Goal: Transaction & Acquisition: Purchase product/service

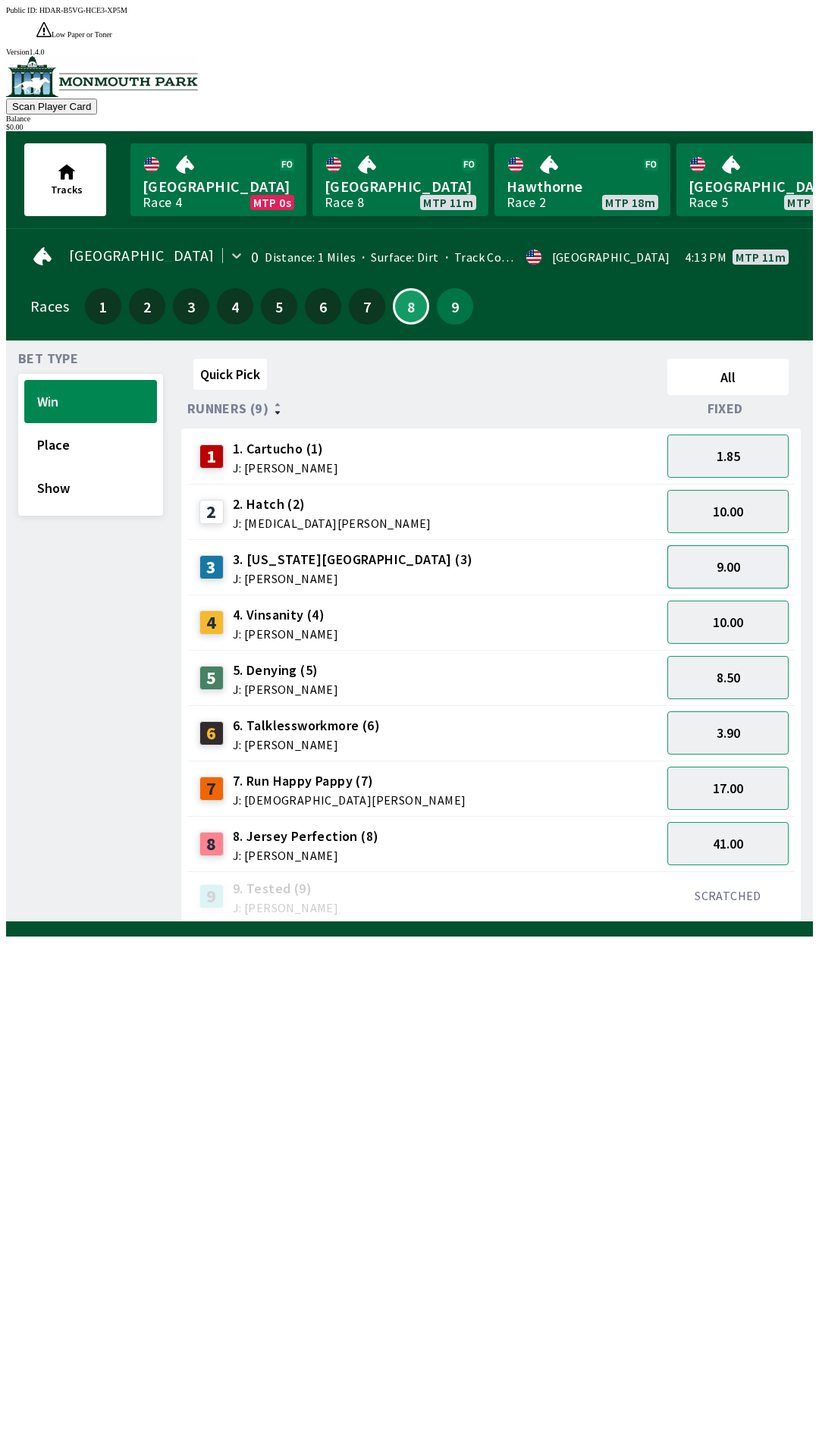
click at [742, 545] on button "9.00" at bounding box center [728, 567] width 122 height 43
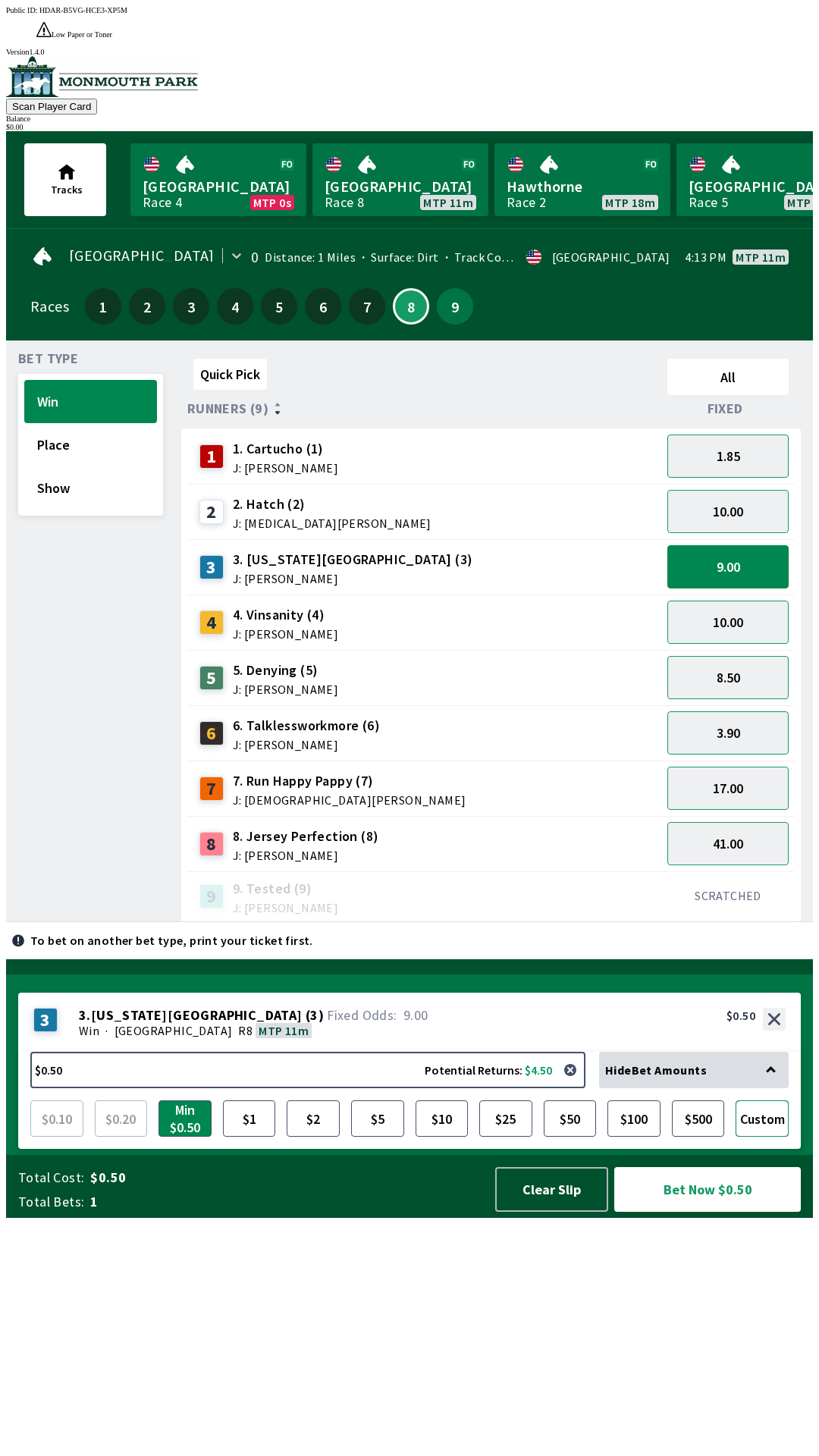
click at [772, 1137] on button "Custom" at bounding box center [763, 1119] width 53 height 36
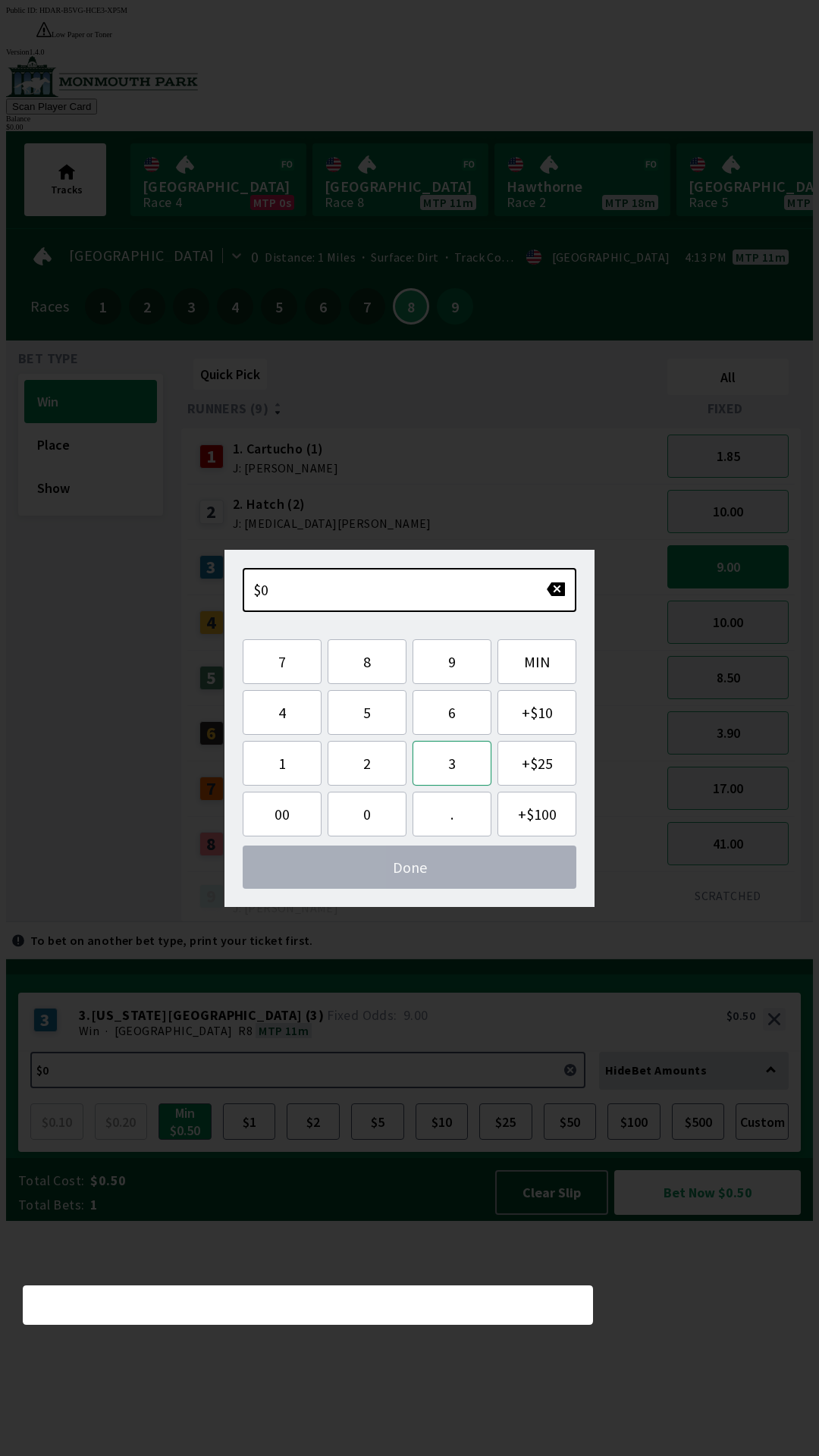
click at [438, 742] on button "3" at bounding box center [452, 763] width 79 height 45
click at [370, 708] on button "5" at bounding box center [367, 713] width 79 height 45
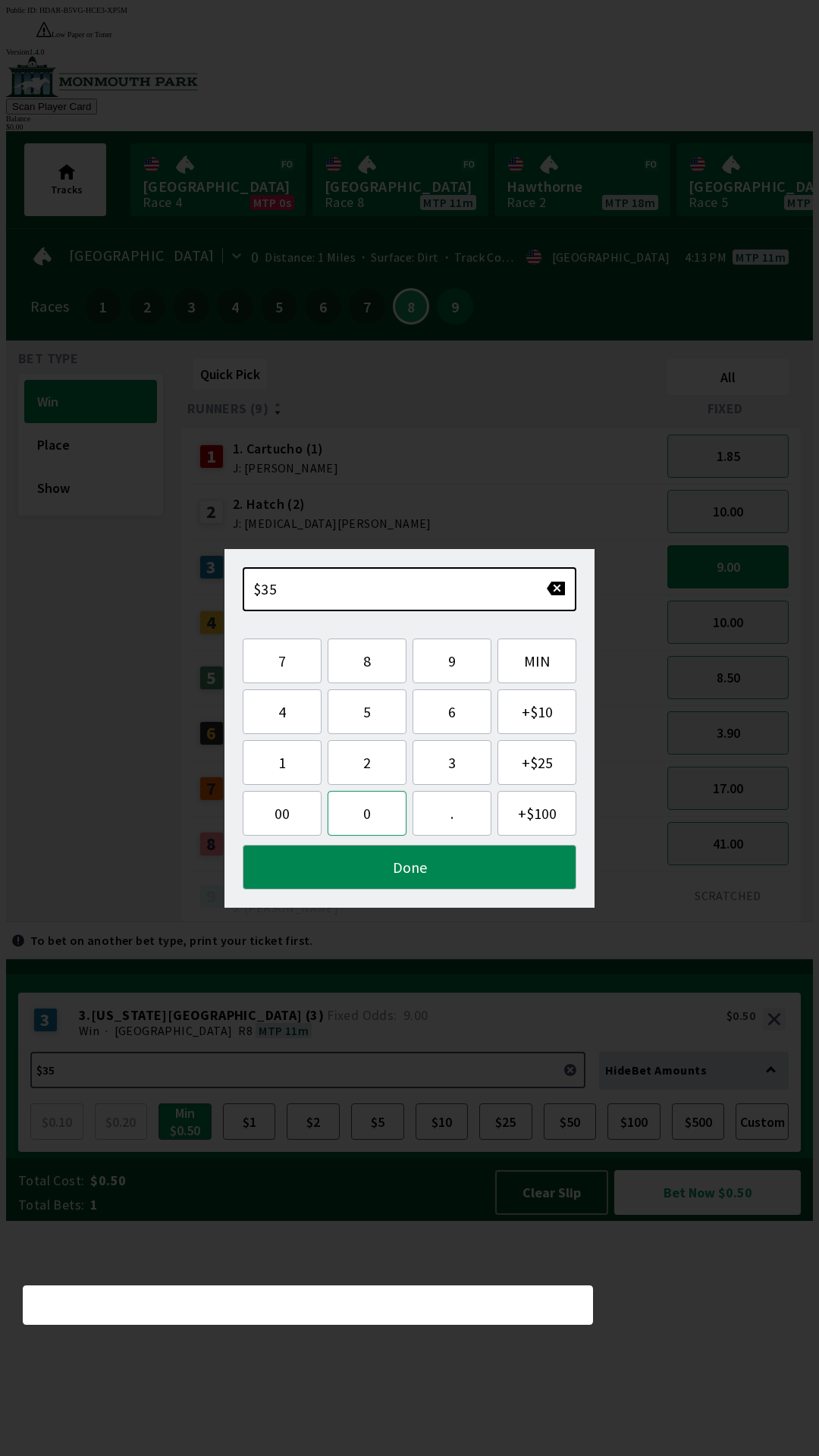
click at [380, 809] on button "0" at bounding box center [367, 813] width 79 height 45
click at [378, 805] on button "0" at bounding box center [367, 813] width 79 height 45
click at [553, 589] on button "button" at bounding box center [556, 588] width 19 height 15
click at [565, 583] on button "button" at bounding box center [556, 588] width 19 height 15
click at [440, 854] on button "Done" at bounding box center [409, 867] width 333 height 45
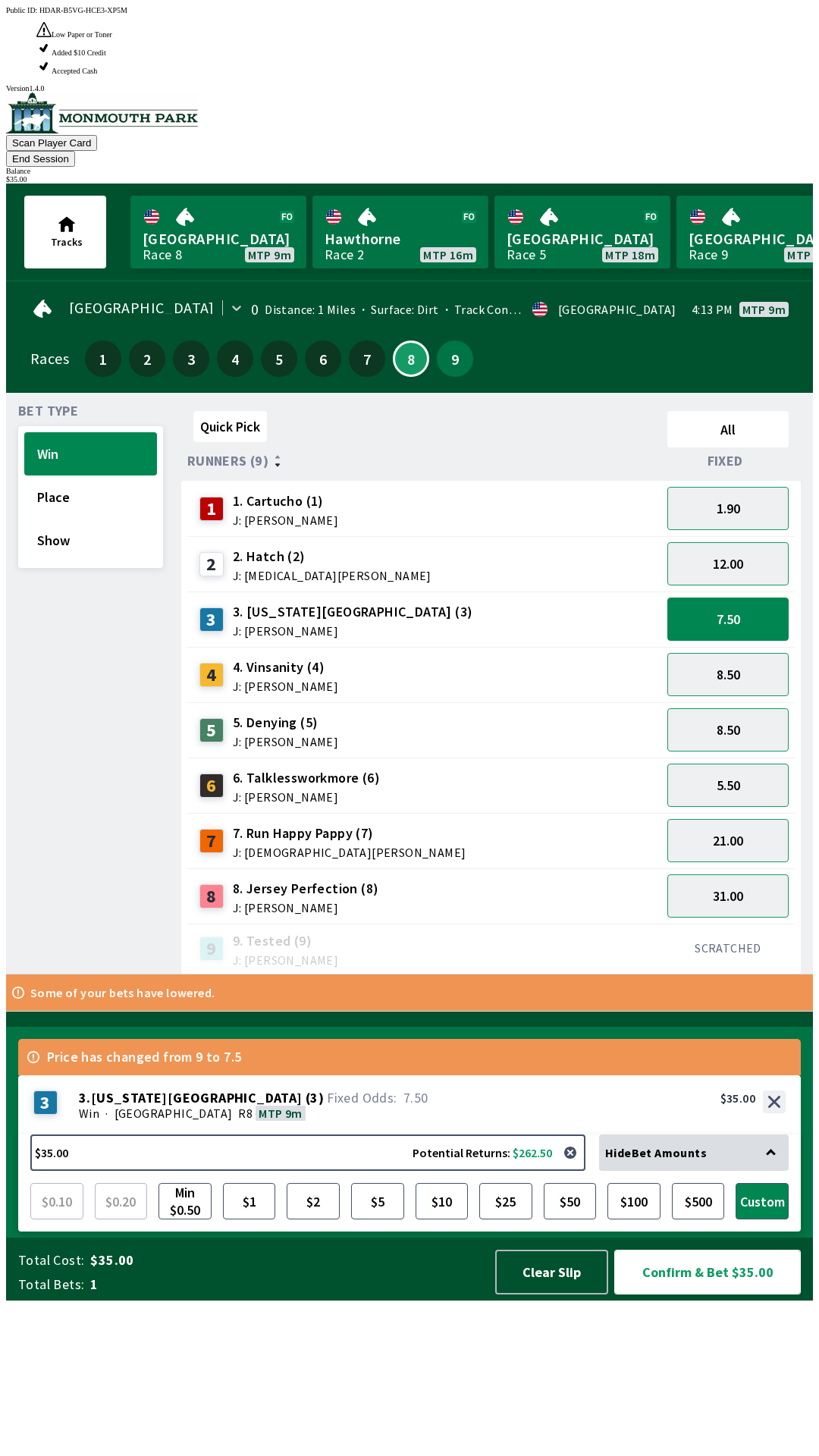
click at [764, 1295] on button "Confirm & Bet $35.00" at bounding box center [708, 1272] width 187 height 45
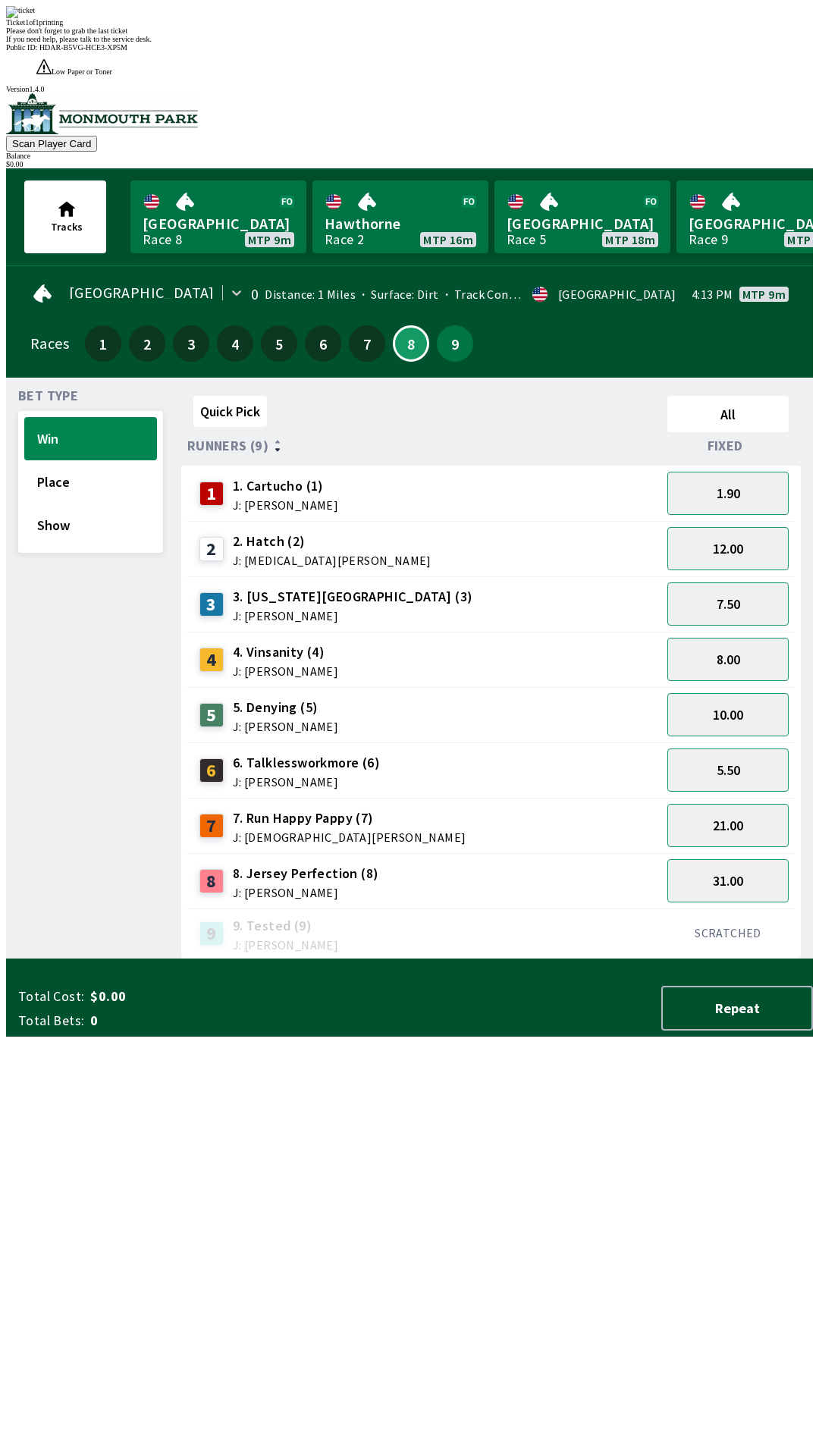
click at [503, 959] on div "Quick Pick All Runners (9) Fixed 1 1. Cartucho (1) J: [PERSON_NAME] 1.90 2 2. H…" at bounding box center [497, 674] width 632 height 569
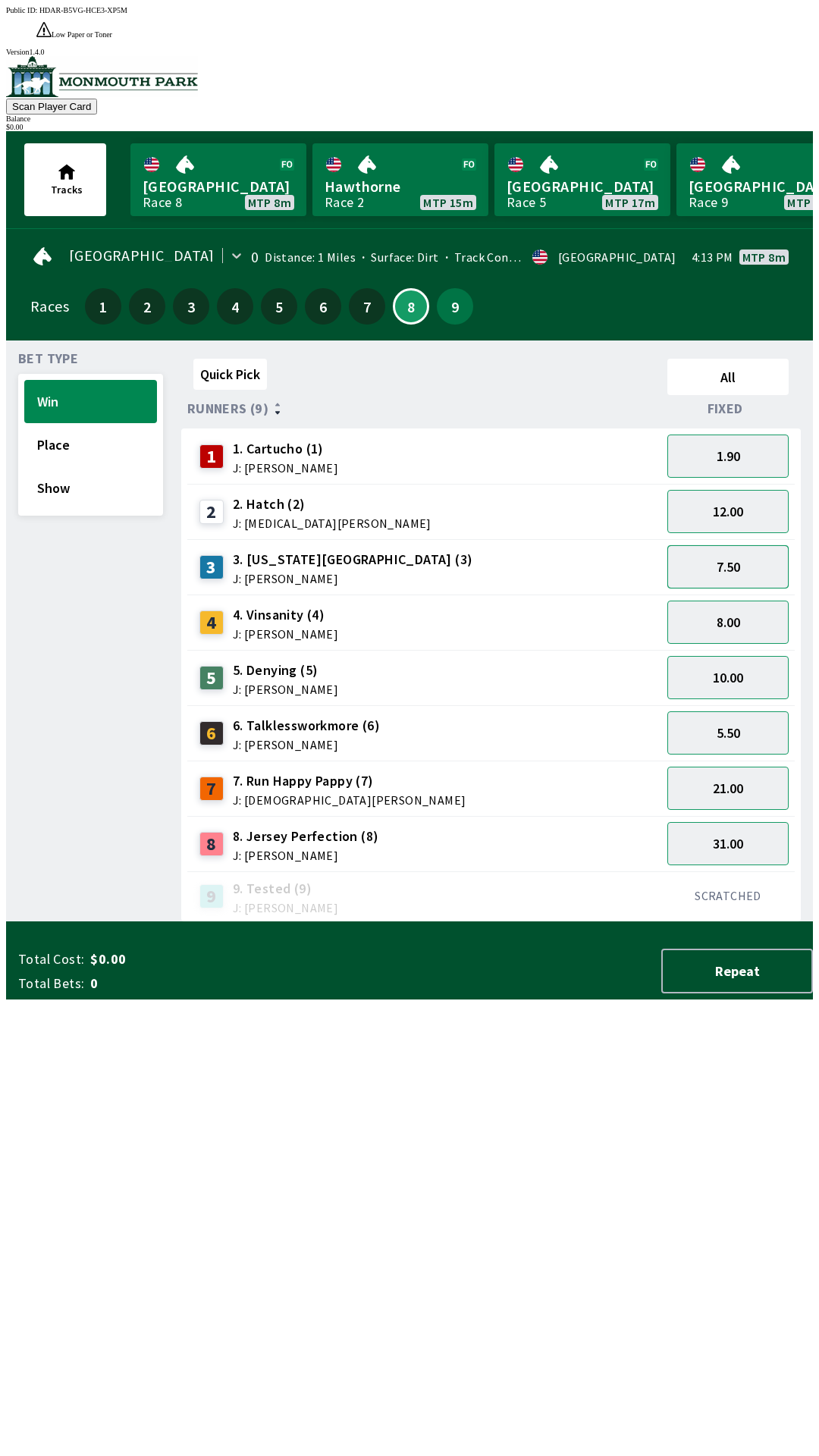
click at [763, 545] on button "7.50" at bounding box center [728, 567] width 122 height 43
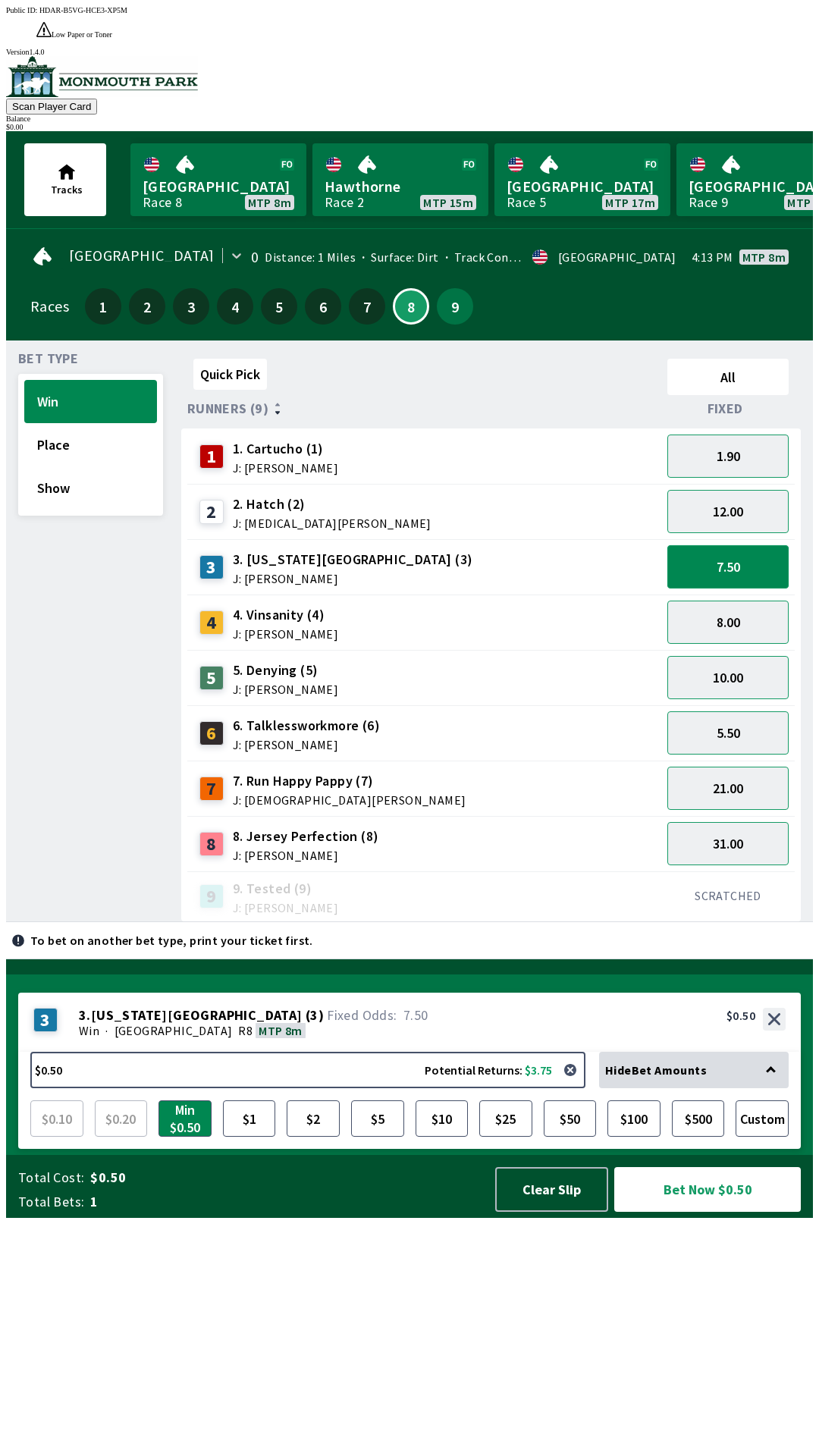
click at [754, 545] on button "7.50" at bounding box center [728, 567] width 122 height 43
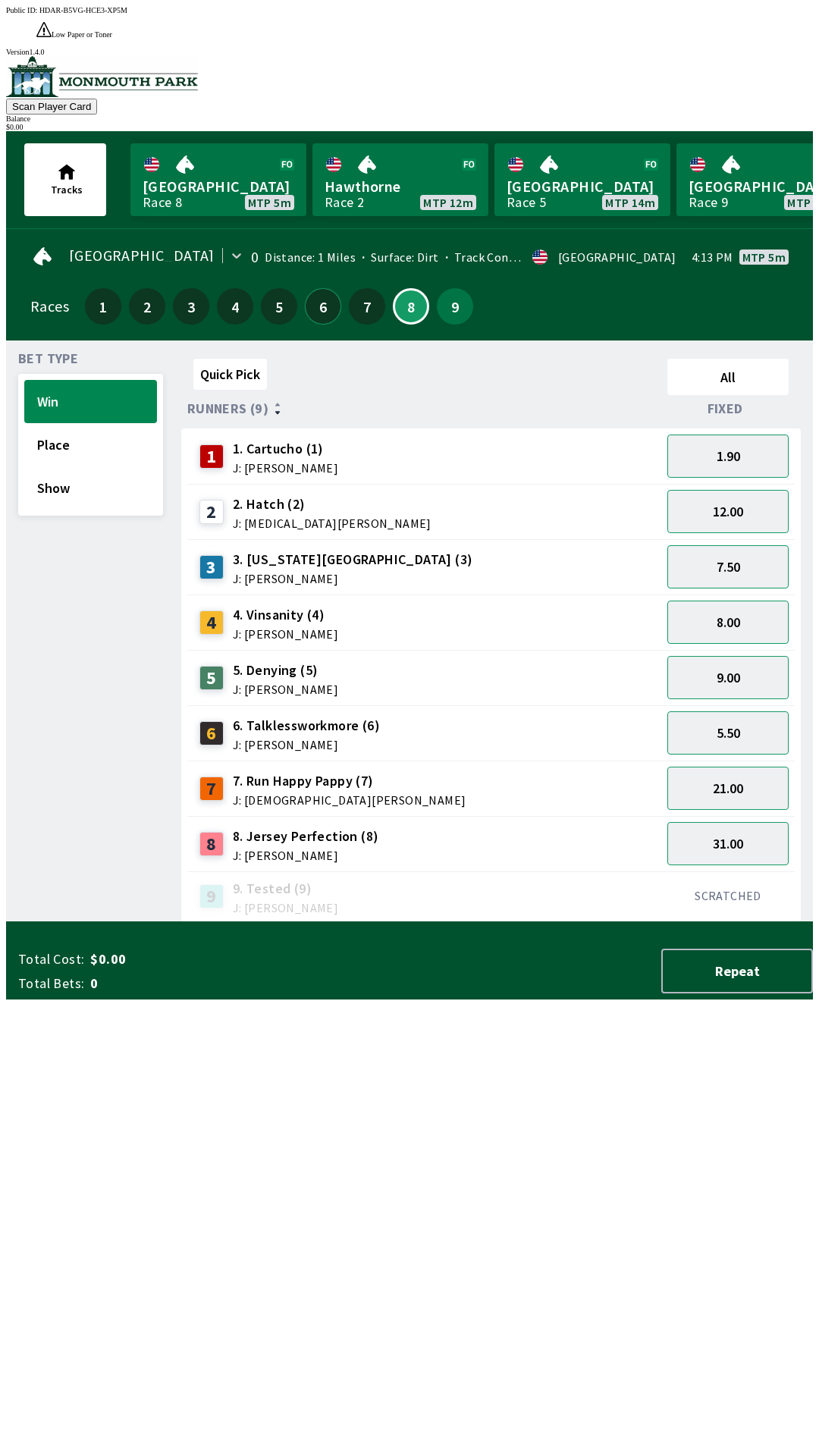
click at [314, 288] on button "6" at bounding box center [323, 306] width 36 height 36
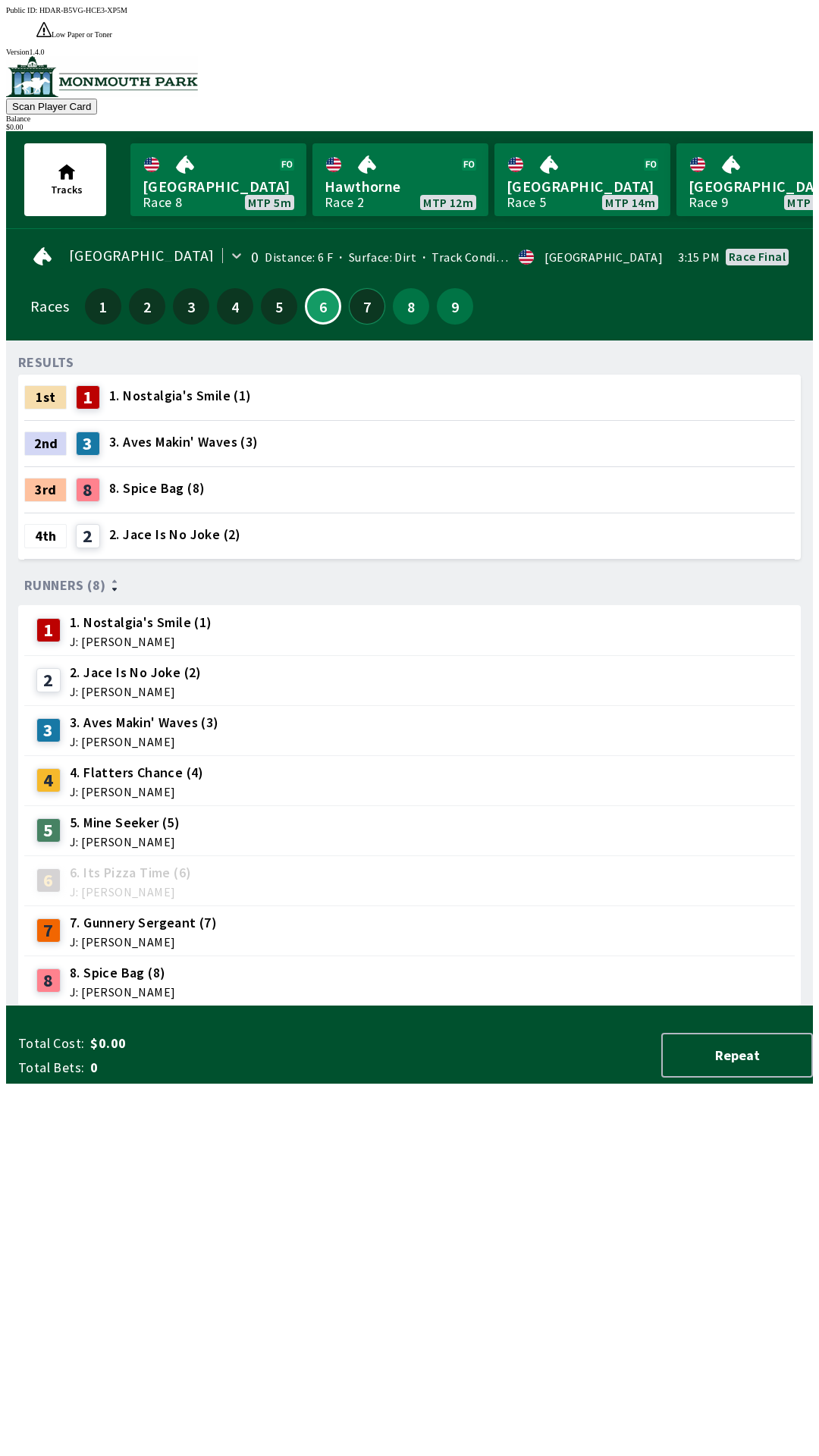
click at [357, 288] on button "7" at bounding box center [366, 306] width 36 height 36
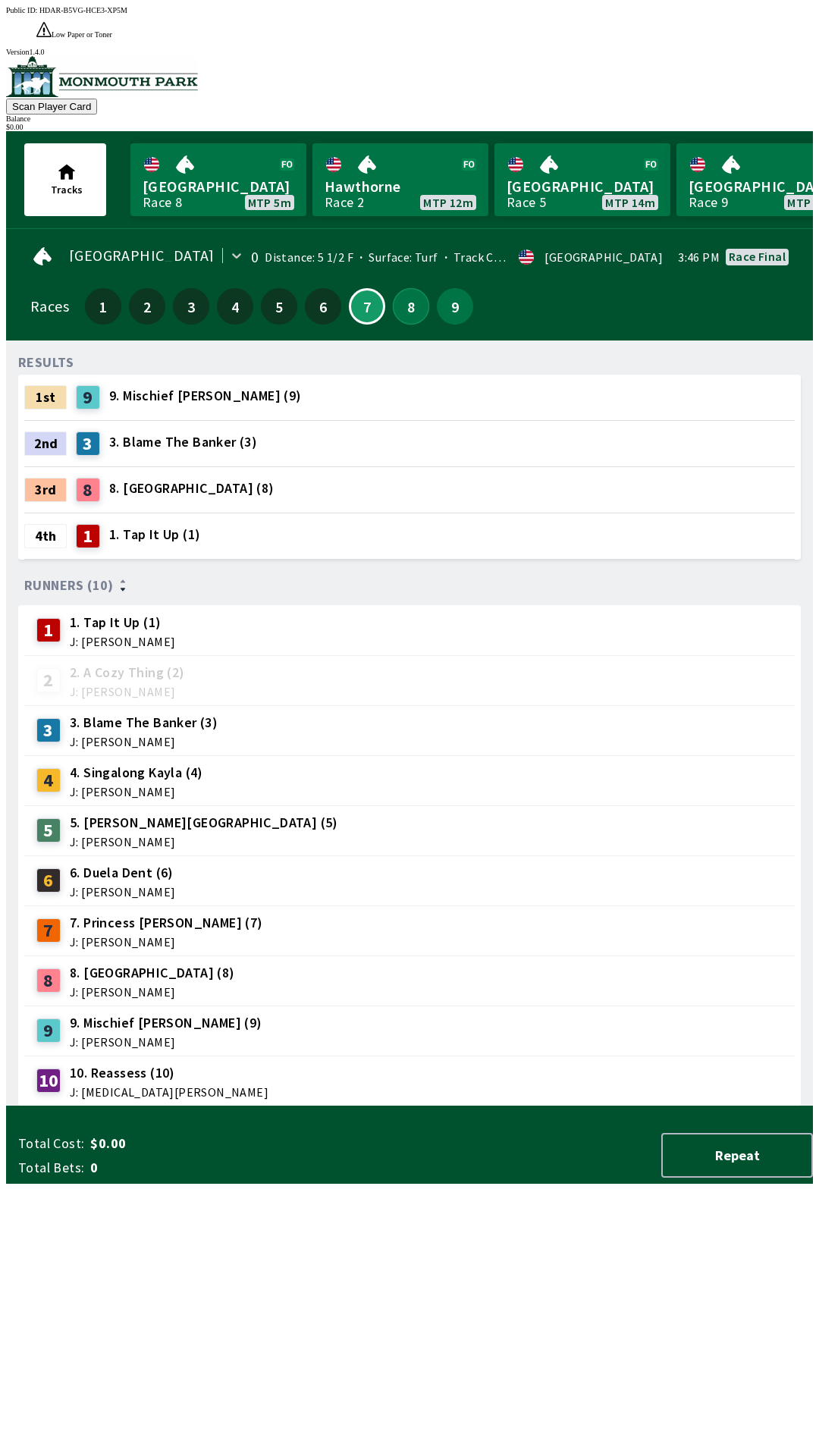
click at [399, 288] on button "8" at bounding box center [411, 306] width 36 height 36
